Goal: Task Accomplishment & Management: Complete application form

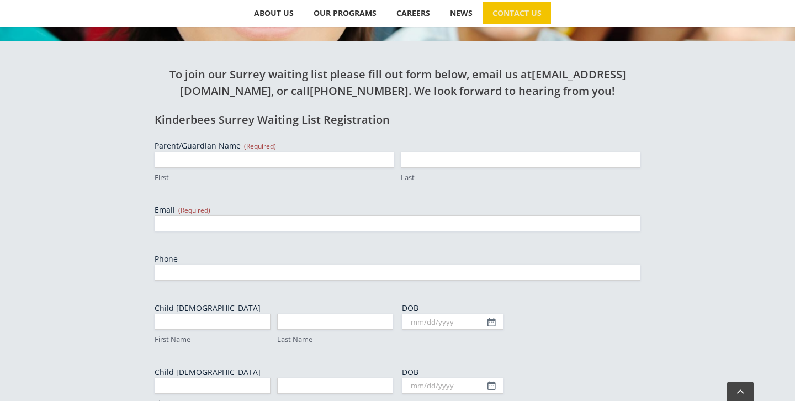
scroll to position [331, 0]
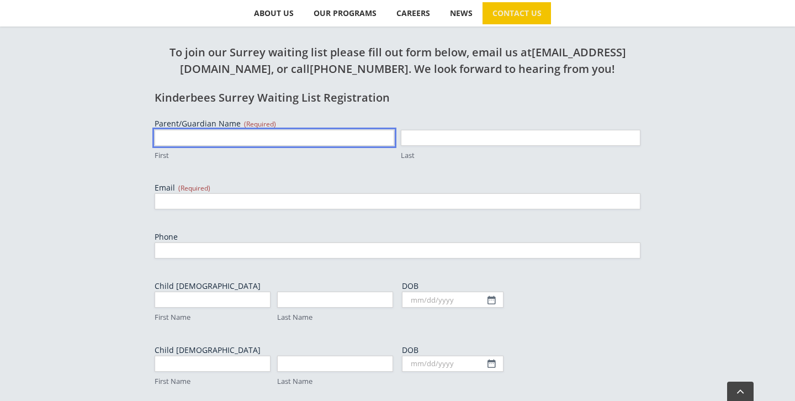
click at [229, 137] on input "First" at bounding box center [275, 138] width 240 height 16
type input "Randy"
type input "Sahota"
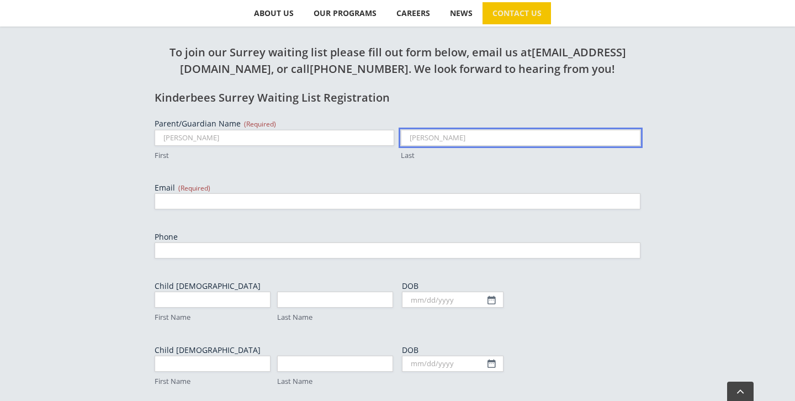
type input "samra_randeep89@hotmail.com"
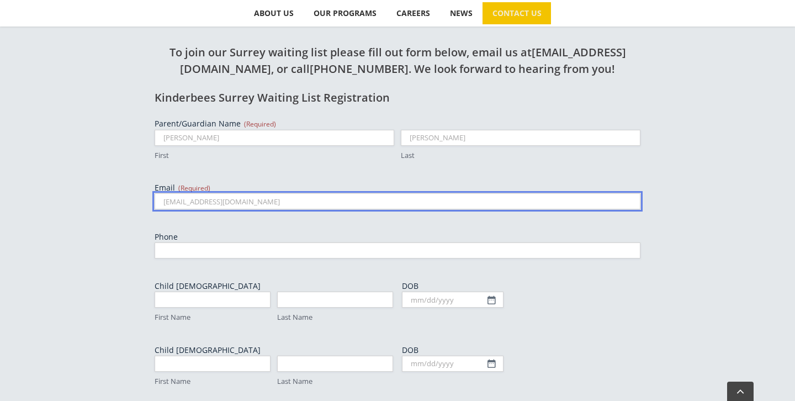
type input "7788708914"
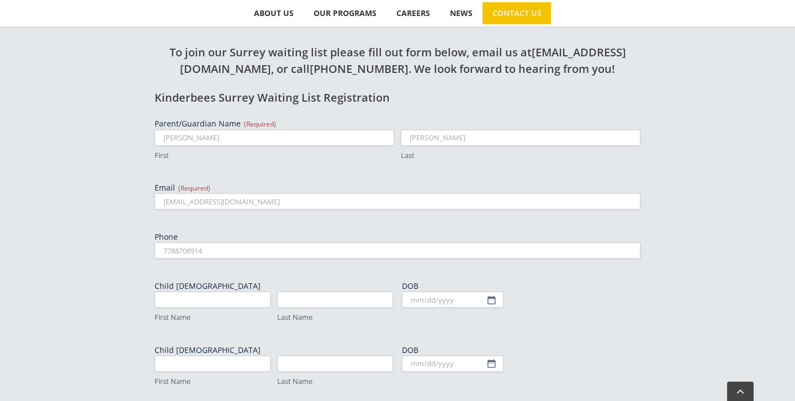
click at [70, 209] on div "To join our Surrey waiting list please fill out form below, email us at kinderb…" at bounding box center [397, 322] width 795 height 607
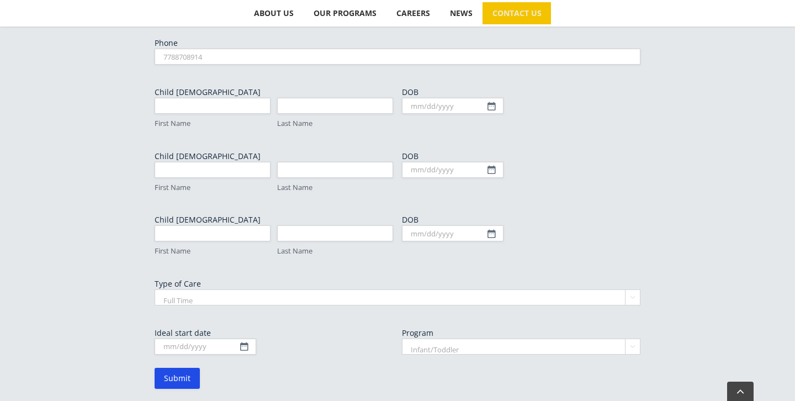
scroll to position [530, 0]
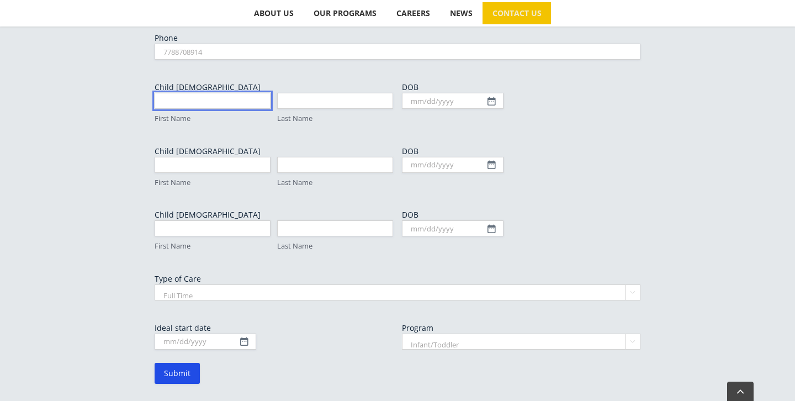
click at [221, 108] on input "First Name" at bounding box center [213, 101] width 116 height 16
type input "Randy"
type input "Sahota"
click at [401, 105] on div "Parent/Guardian Name (Required) Randy First Sahota Last Email (Required) samra_…" at bounding box center [398, 134] width 486 height 430
click at [195, 103] on input "Randy" at bounding box center [213, 101] width 116 height 16
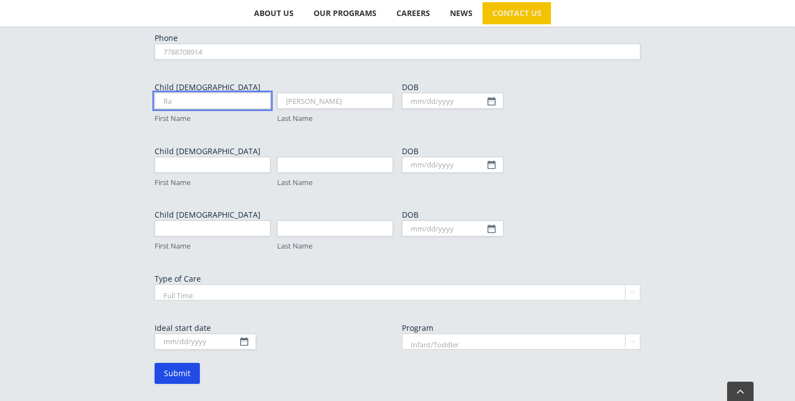
type input "R"
type input "Imani"
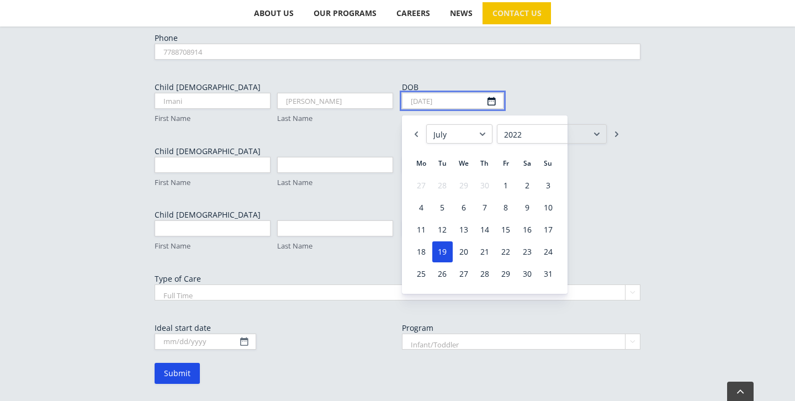
type input "07/19/2022"
click at [689, 104] on div "To join our Surrey waiting list please fill out form below, email us at kinderb…" at bounding box center [397, 119] width 607 height 596
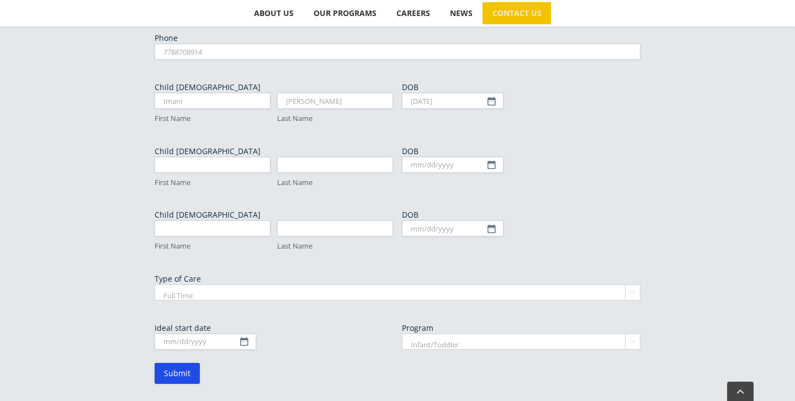
click at [249, 292] on select "Full Time Part Time" at bounding box center [398, 292] width 486 height 16
select select "Part Time"
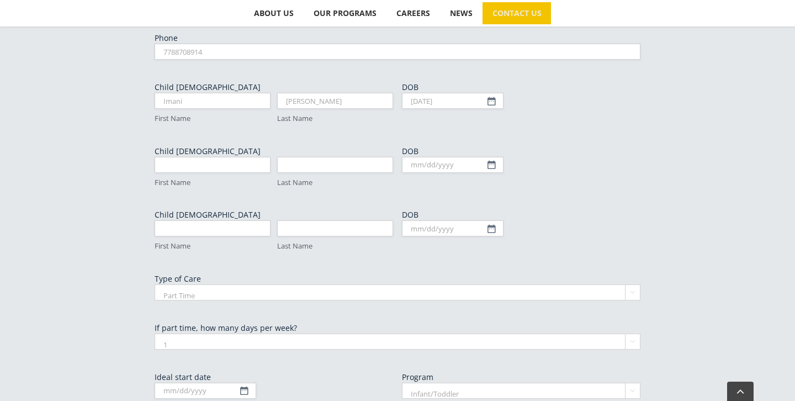
click at [292, 321] on div "Parent/Guardian Name (Required) Randy First Sahota Last Email (Required) samra_…" at bounding box center [398, 158] width 486 height 479
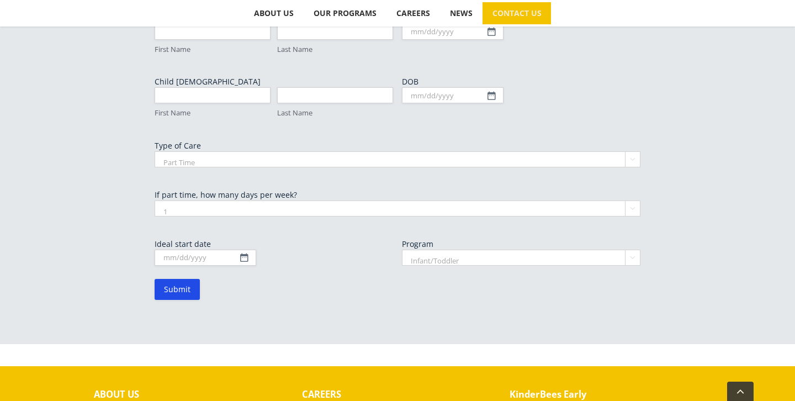
scroll to position [685, 0]
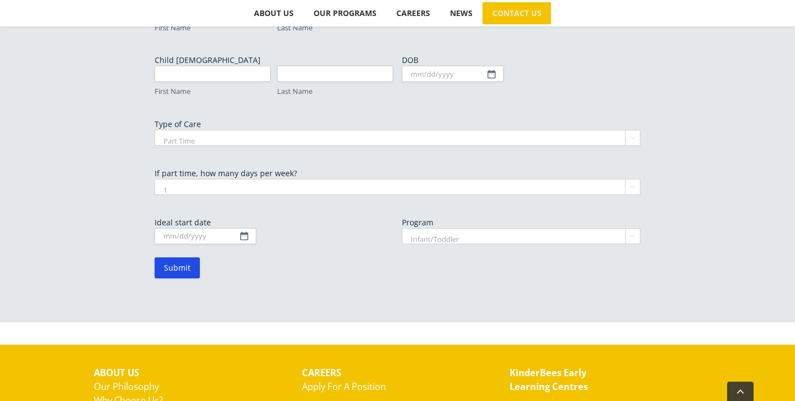
click at [318, 191] on select "1 2 3 4 5" at bounding box center [398, 187] width 486 height 16
select select "3"
click at [231, 236] on input "Ideal start date" at bounding box center [206, 236] width 102 height 16
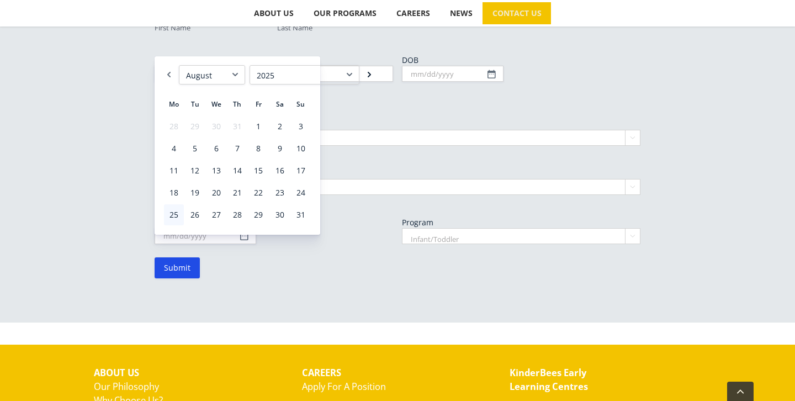
click at [364, 75] on link "Next" at bounding box center [369, 74] width 11 height 19
click at [236, 128] on link "4" at bounding box center [238, 126] width 20 height 21
type input "09/04/2025"
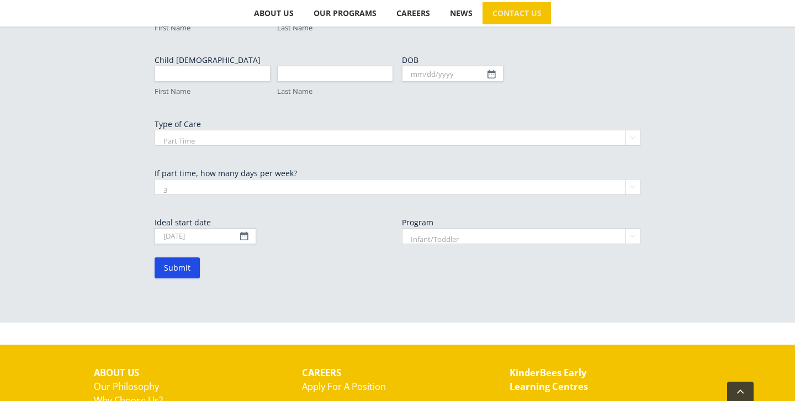
click at [498, 239] on select "Infant/Toddler Preschool" at bounding box center [521, 236] width 239 height 16
select select "Preschool"
click at [168, 273] on input "Submit" at bounding box center [177, 267] width 45 height 21
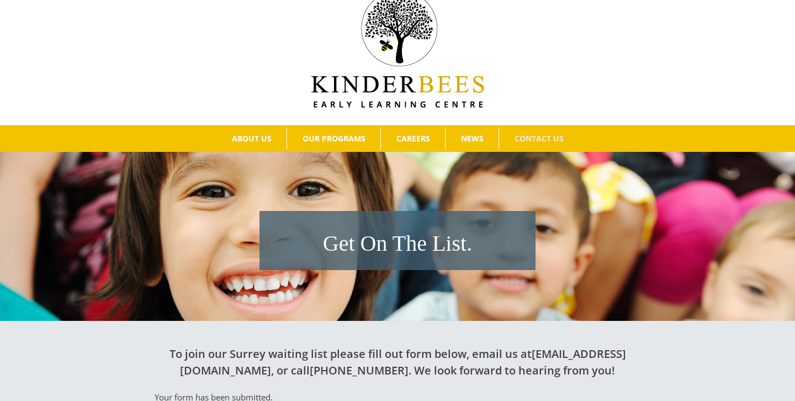
scroll to position [22, 0]
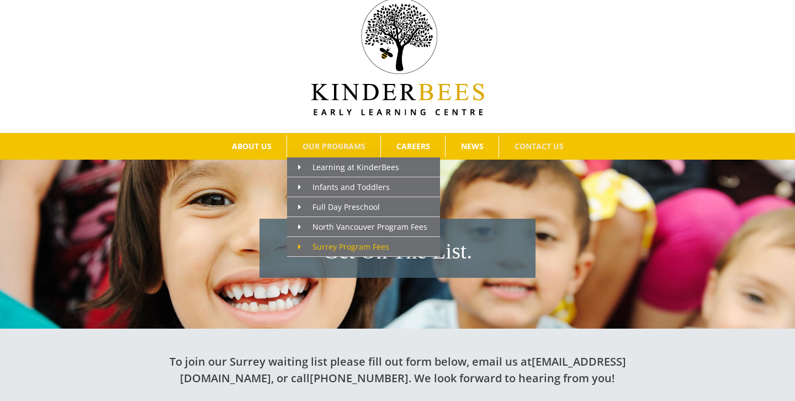
click at [346, 250] on span "Surrey Program Fees" at bounding box center [343, 246] width 91 height 10
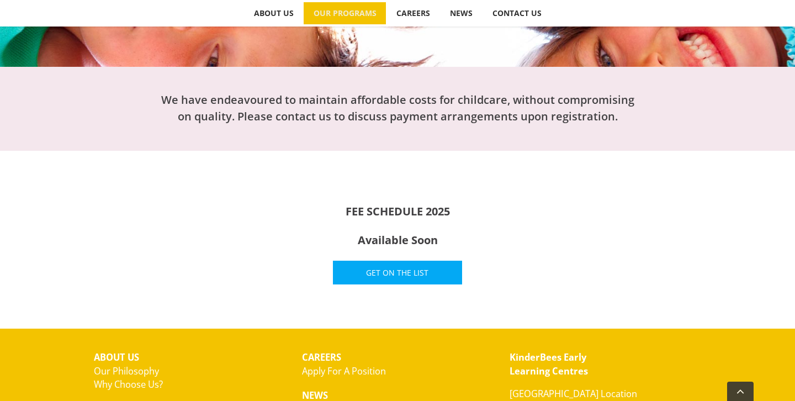
scroll to position [331, 0]
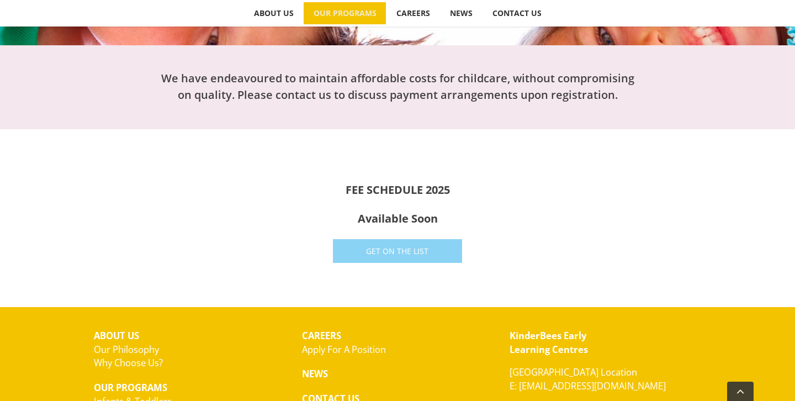
click at [355, 251] on link "Get On The List" at bounding box center [398, 251] width 130 height 24
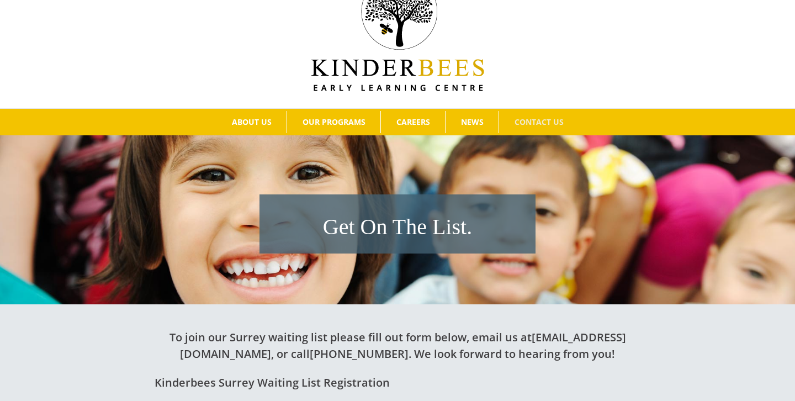
scroll to position [44, 0]
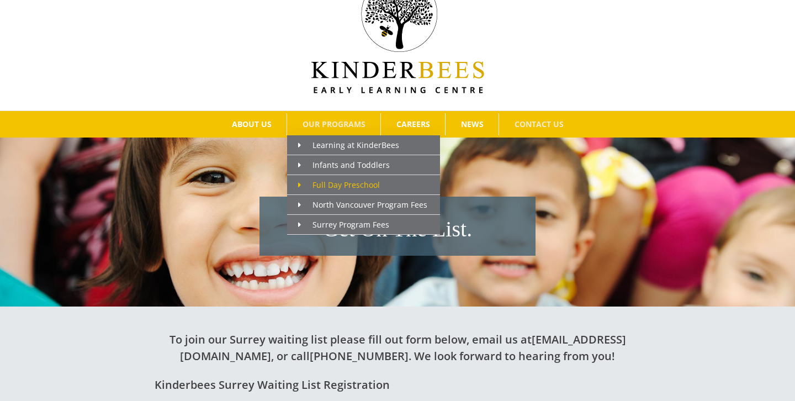
click at [339, 184] on span "Full Day Preschool" at bounding box center [339, 184] width 82 height 10
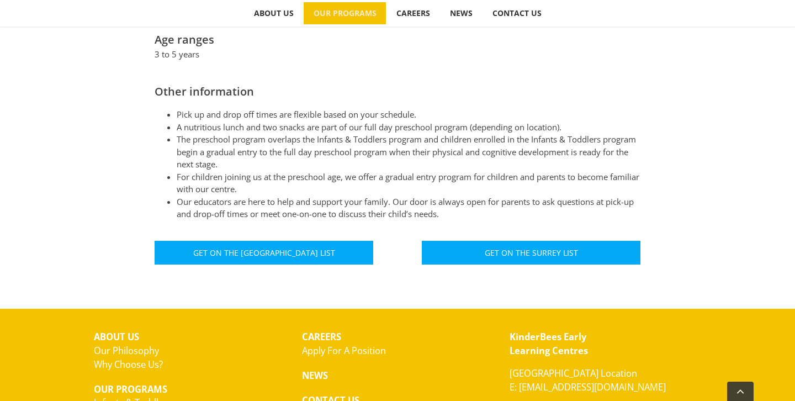
scroll to position [619, 0]
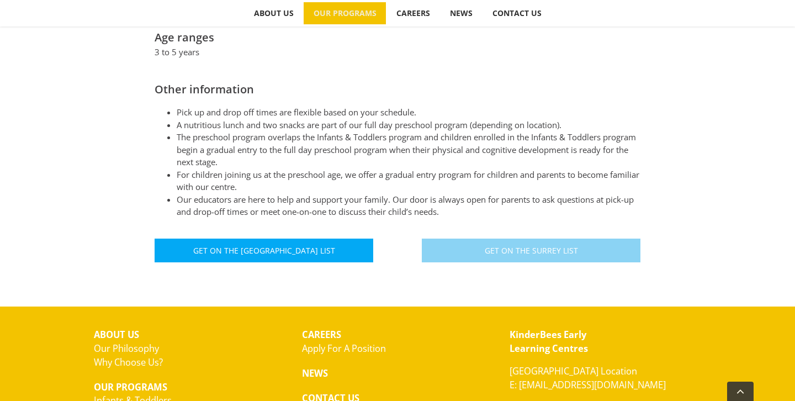
click at [562, 241] on link "Get On The Surrey List" at bounding box center [531, 251] width 219 height 24
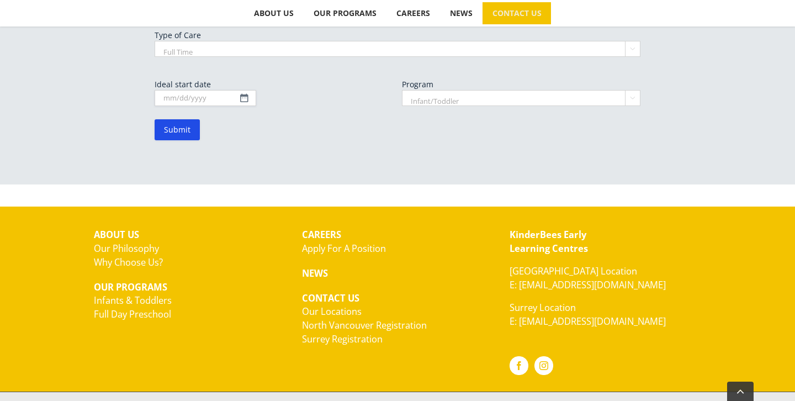
scroll to position [794, 0]
